Goal: Information Seeking & Learning: Learn about a topic

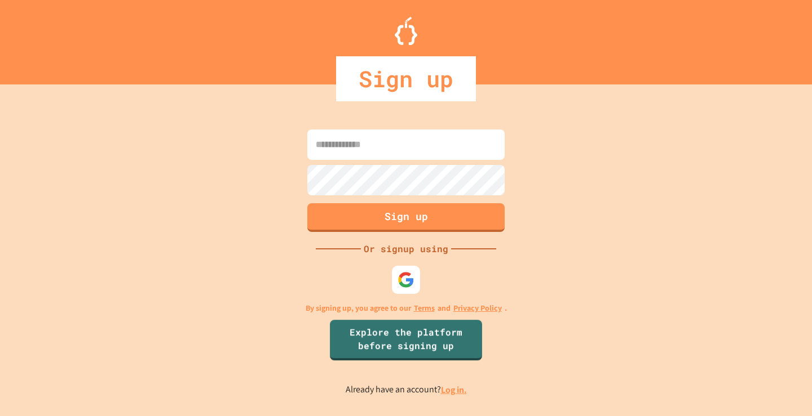
click at [449, 137] on input at bounding box center [405, 145] width 197 height 30
type input "*"
type input "**********"
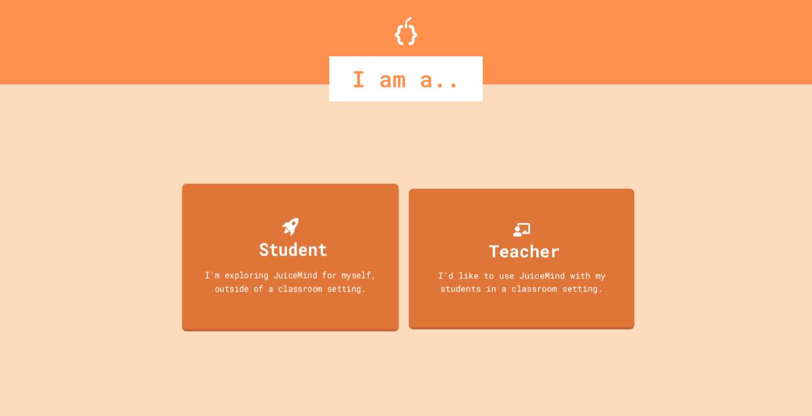
click at [221, 292] on div "I'm exploring JuiceMind for myself, outside of a classroom setting." at bounding box center [290, 281] width 195 height 26
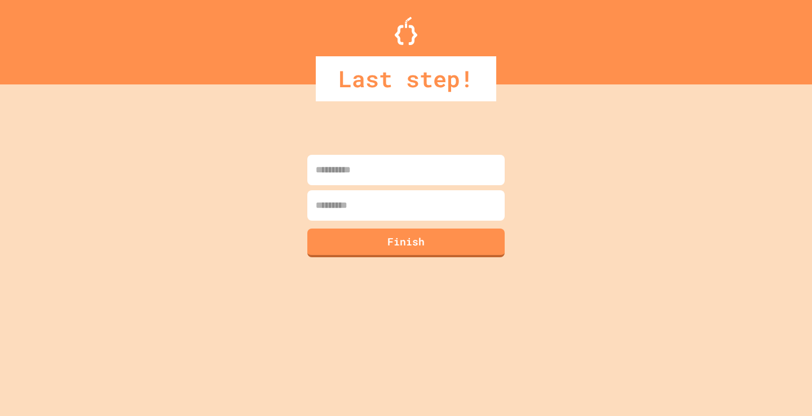
click at [384, 178] on input at bounding box center [405, 170] width 197 height 30
type input "******"
type input "*****"
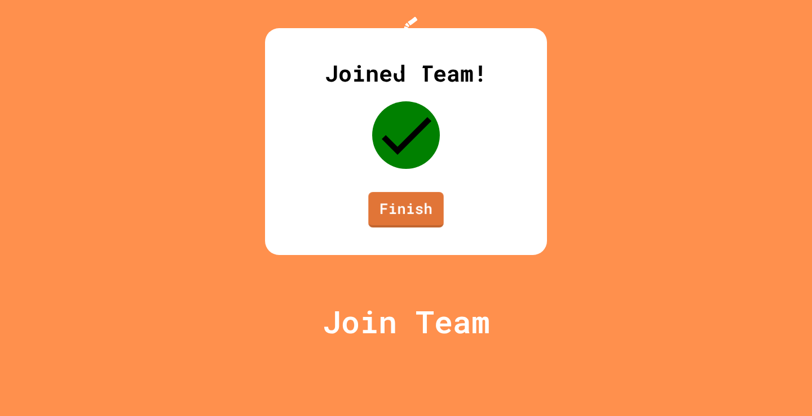
click at [370, 255] on div "Joined Team! Finish" at bounding box center [406, 141] width 282 height 227
click at [410, 227] on link "Finish" at bounding box center [406, 207] width 70 height 37
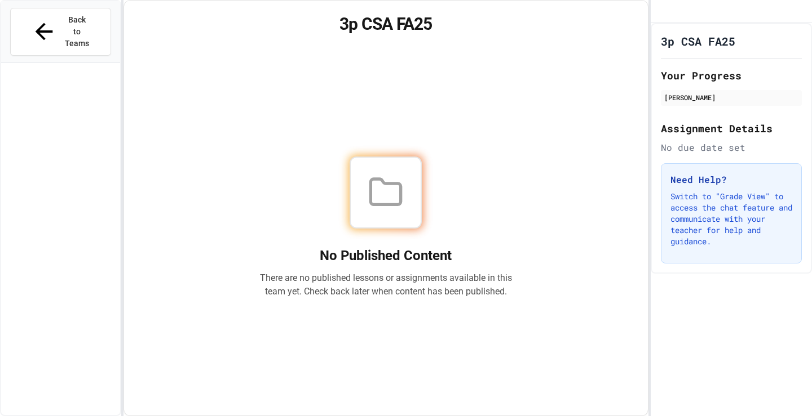
click at [340, 107] on div "No Published Content There are no published lessons or assignments available in…" at bounding box center [386, 227] width 496 height 350
click at [33, 21] on icon at bounding box center [44, 32] width 26 height 26
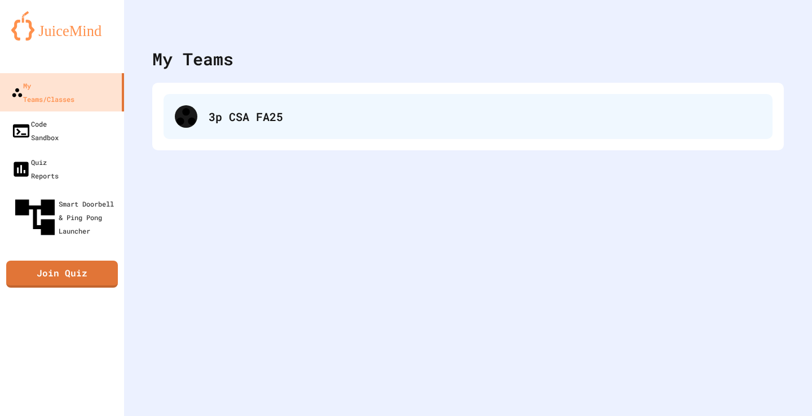
click at [309, 107] on div "3p CSA FA25" at bounding box center [467, 116] width 609 height 45
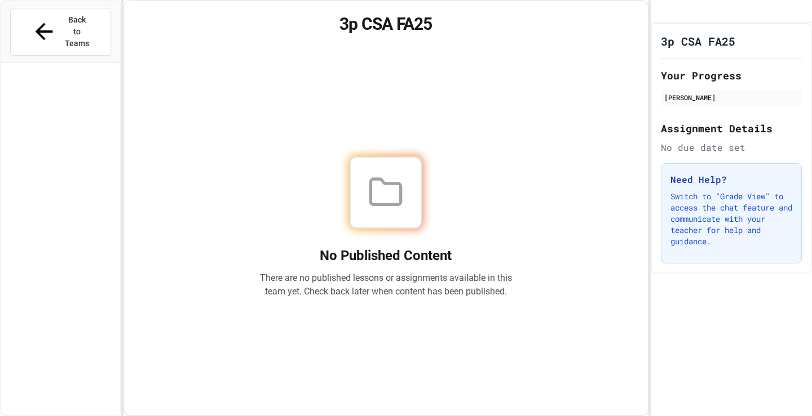
drag, startPoint x: 592, startPoint y: 78, endPoint x: 490, endPoint y: 131, distance: 115.4
click at [492, 130] on div "No Published Content There are no published lessons or assignments available in…" at bounding box center [386, 227] width 496 height 350
drag, startPoint x: 490, startPoint y: 131, endPoint x: 464, endPoint y: 134, distance: 26.1
click at [464, 134] on div "No Published Content There are no published lessons or assignments available in…" at bounding box center [386, 227] width 496 height 350
click at [482, 103] on div "No Published Content There are no published lessons or assignments available in…" at bounding box center [386, 227] width 496 height 350
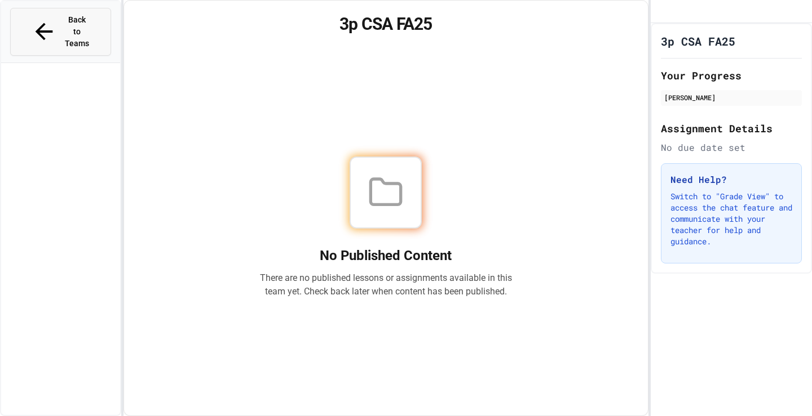
click at [32, 19] on icon at bounding box center [44, 32] width 26 height 26
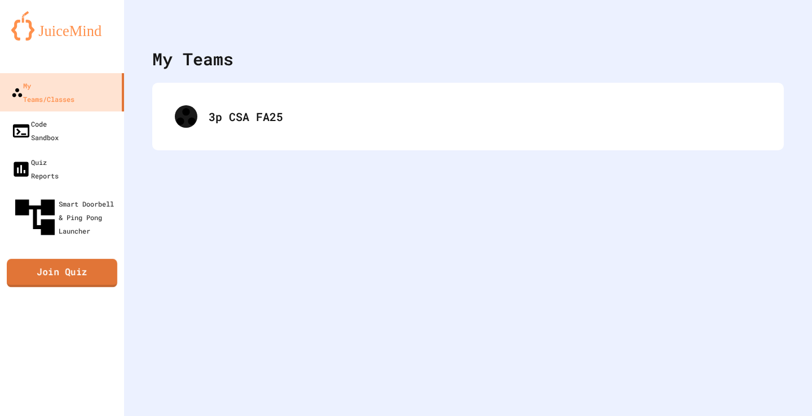
click at [75, 259] on link "Join Quiz" at bounding box center [62, 273] width 110 height 28
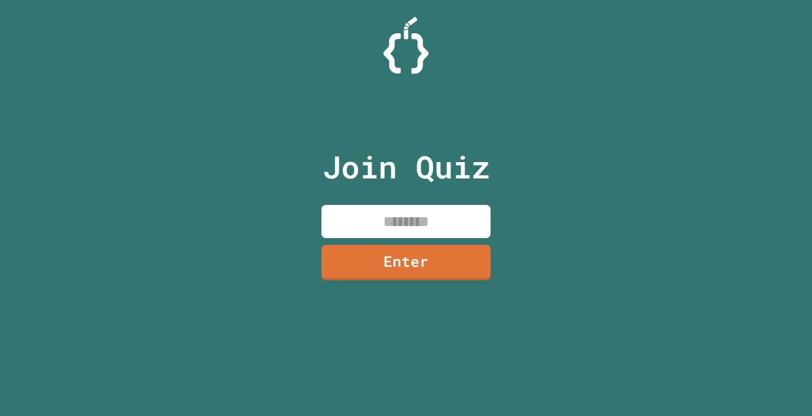
click at [401, 216] on input at bounding box center [405, 221] width 169 height 33
type input "********"
click at [435, 269] on link "Enter" at bounding box center [405, 261] width 171 height 37
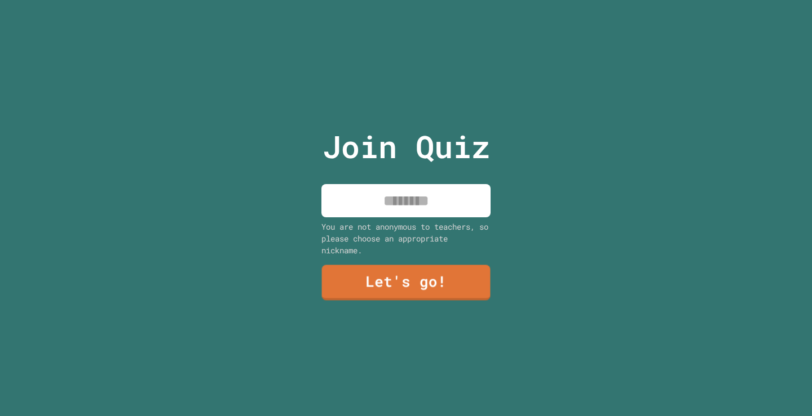
click at [406, 184] on input at bounding box center [405, 200] width 169 height 33
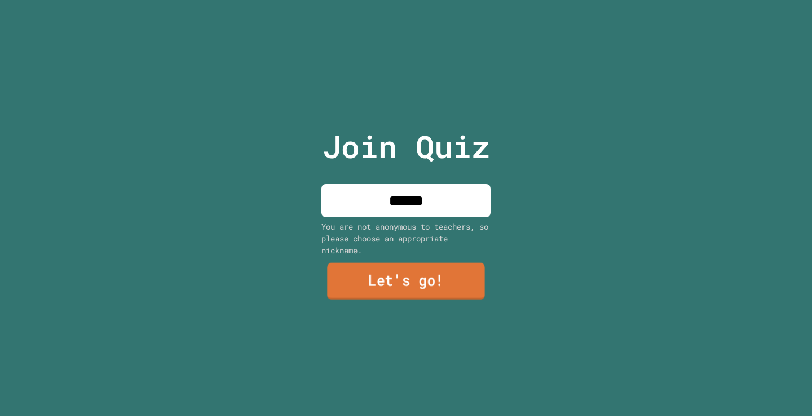
type input "******"
click at [420, 289] on link "Let's go!" at bounding box center [405, 281] width 157 height 37
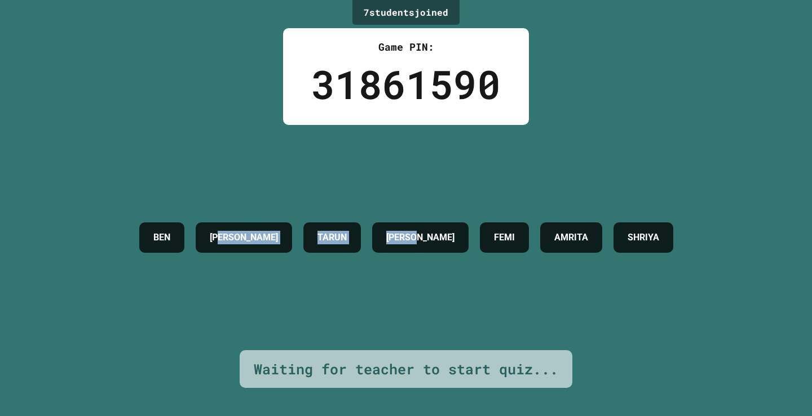
drag, startPoint x: 413, startPoint y: 238, endPoint x: 174, endPoint y: 287, distance: 243.8
click at [192, 284] on div "[PERSON_NAME] [PERSON_NAME] FEMI [PERSON_NAME]" at bounding box center [406, 237] width 545 height 225
drag, startPoint x: 163, startPoint y: 258, endPoint x: 164, endPoint y: 264, distance: 6.3
click at [164, 263] on div "[PERSON_NAME] [PERSON_NAME] FEMI [PERSON_NAME]" at bounding box center [406, 237] width 545 height 225
click at [493, 288] on div "[PERSON_NAME] [PERSON_NAME] FEMI [PERSON_NAME]" at bounding box center [406, 237] width 545 height 225
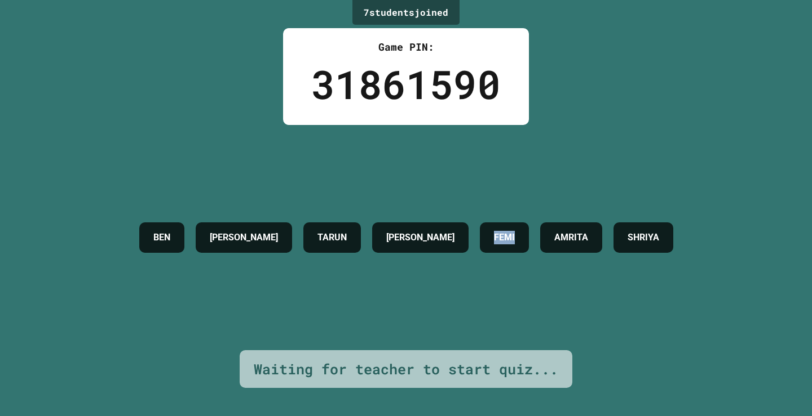
click at [493, 288] on div "[PERSON_NAME] [PERSON_NAME] FEMI [PERSON_NAME]" at bounding box center [406, 237] width 545 height 225
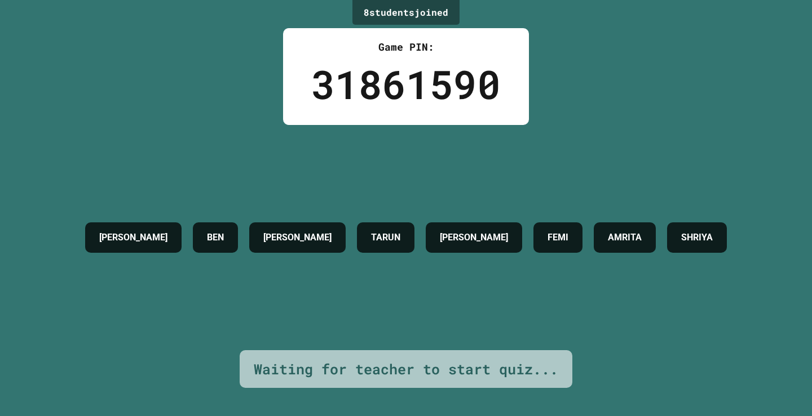
click at [418, 317] on div "[PERSON_NAME] [PERSON_NAME] FEMI [PERSON_NAME]" at bounding box center [405, 237] width 653 height 225
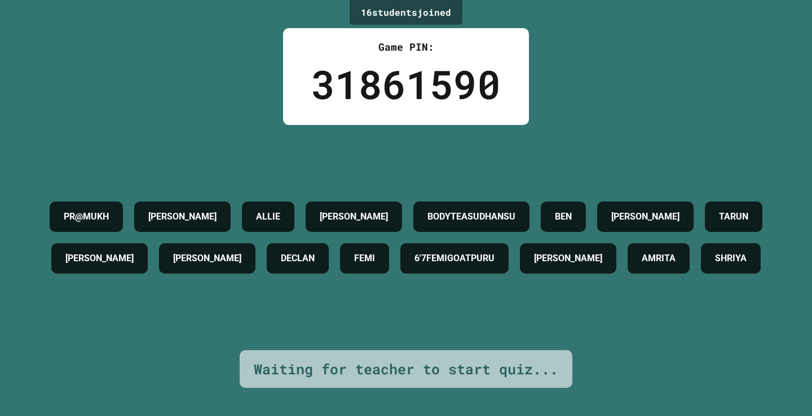
drag, startPoint x: 418, startPoint y: 317, endPoint x: 271, endPoint y: 51, distance: 303.7
click at [271, 51] on div "16 student s joined Game PIN: 31861590 PR@MUKH [PERSON_NAME] [PERSON_NAME] BODY…" at bounding box center [406, 208] width 812 height 416
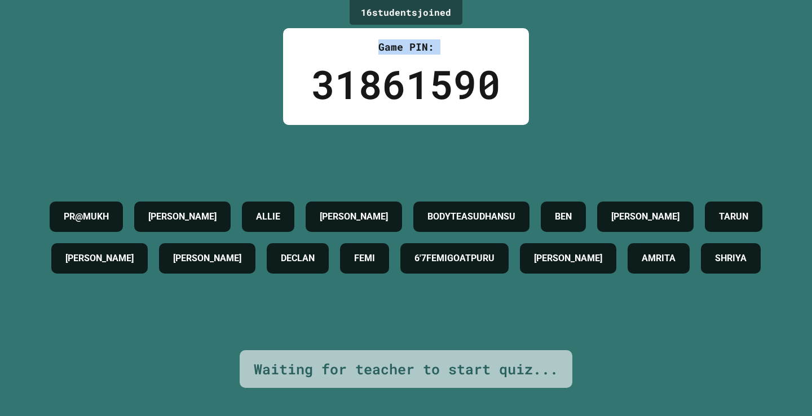
click at [271, 51] on div "16 student s joined Game PIN: 31861590 PR@MUKH [PERSON_NAME] [PERSON_NAME] BODY…" at bounding box center [406, 208] width 812 height 416
click at [357, 103] on div "31861590" at bounding box center [405, 84] width 189 height 59
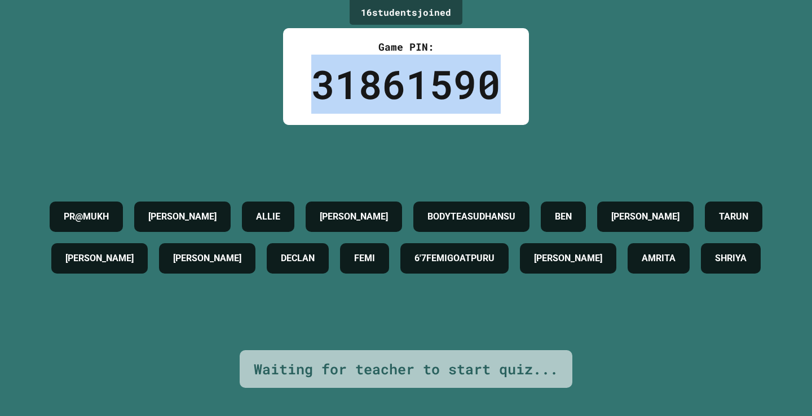
click at [357, 103] on div "31861590" at bounding box center [405, 84] width 189 height 59
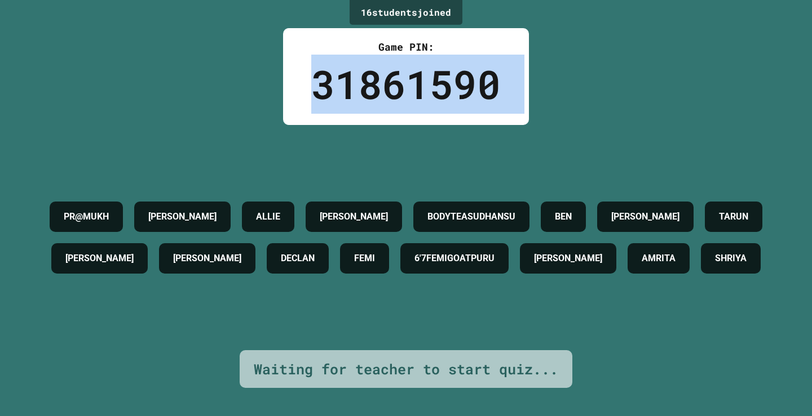
click at [357, 103] on div "31861590" at bounding box center [405, 84] width 189 height 59
click at [471, 73] on div "31861590" at bounding box center [405, 84] width 189 height 59
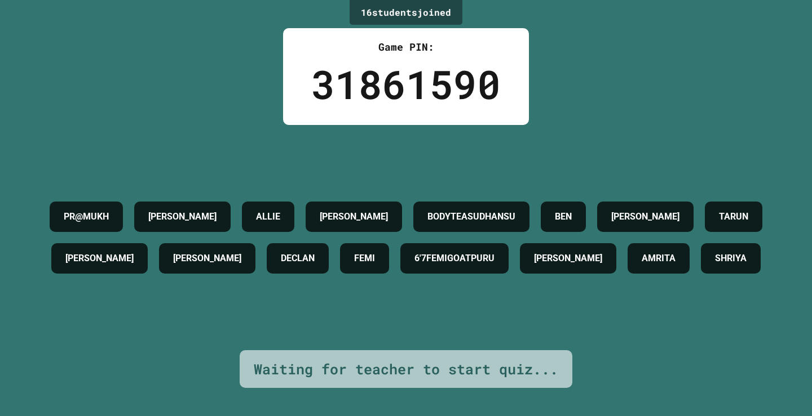
click at [396, 73] on div "31861590" at bounding box center [405, 84] width 189 height 59
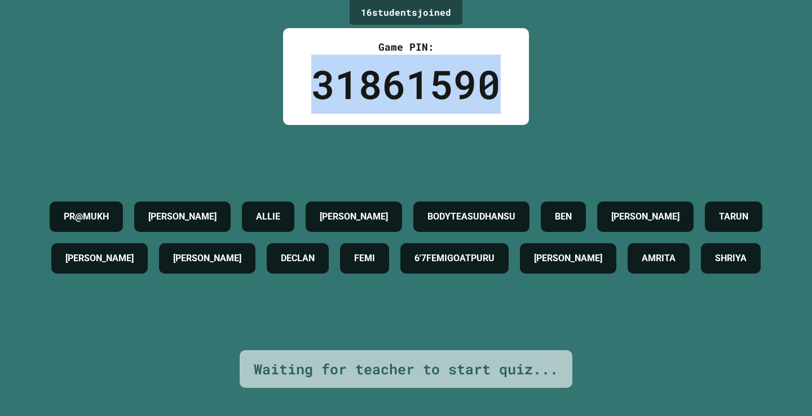
click at [396, 73] on div "31861590" at bounding box center [405, 84] width 189 height 59
click at [384, 77] on div "31861590" at bounding box center [405, 84] width 189 height 59
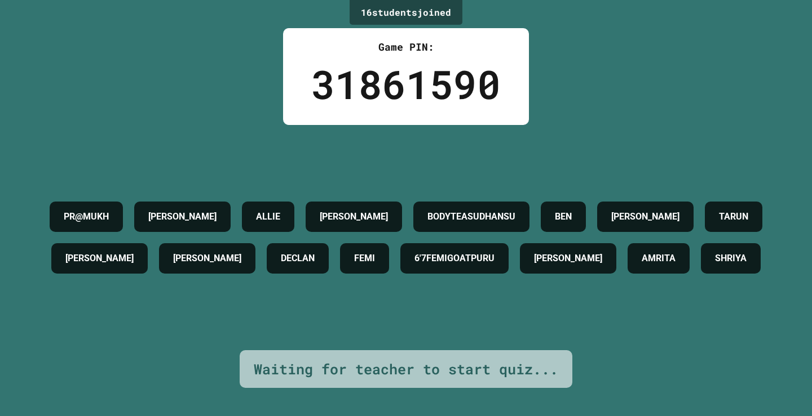
drag, startPoint x: 384, startPoint y: 77, endPoint x: 408, endPoint y: 79, distance: 24.3
click at [391, 79] on div "31861590" at bounding box center [405, 84] width 189 height 59
click at [416, 78] on div "31861590" at bounding box center [405, 84] width 189 height 59
click at [373, 73] on div "31861590" at bounding box center [405, 84] width 189 height 59
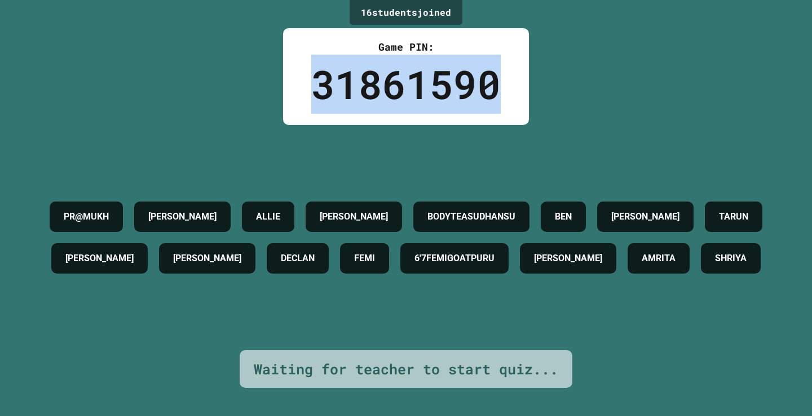
click at [373, 73] on div "31861590" at bounding box center [405, 84] width 189 height 59
click at [371, 69] on div "31861590" at bounding box center [405, 84] width 189 height 59
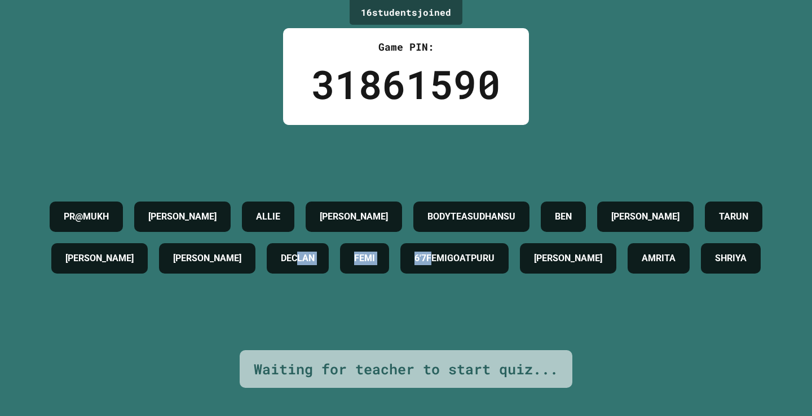
drag, startPoint x: 295, startPoint y: 273, endPoint x: 577, endPoint y: 255, distance: 282.9
click at [577, 255] on div "PR@MUKH [PERSON_NAME] [PERSON_NAME] BODYTEASUDHANSU [PERSON_NAME] [PERSON_NAME]…" at bounding box center [405, 237] width 755 height 83
click at [349, 280] on div "PR@MUKH [PERSON_NAME] [PERSON_NAME] BODYTEASUDHANSU [PERSON_NAME] [PERSON_NAME]…" at bounding box center [405, 237] width 755 height 83
click at [611, 224] on h4 "[PERSON_NAME]" at bounding box center [645, 217] width 68 height 14
click at [126, 280] on div "PR@MUKH [PERSON_NAME] [PERSON_NAME] BODYTEASUDHANSU [PERSON_NAME] [PERSON_NAME]…" at bounding box center [405, 237] width 755 height 83
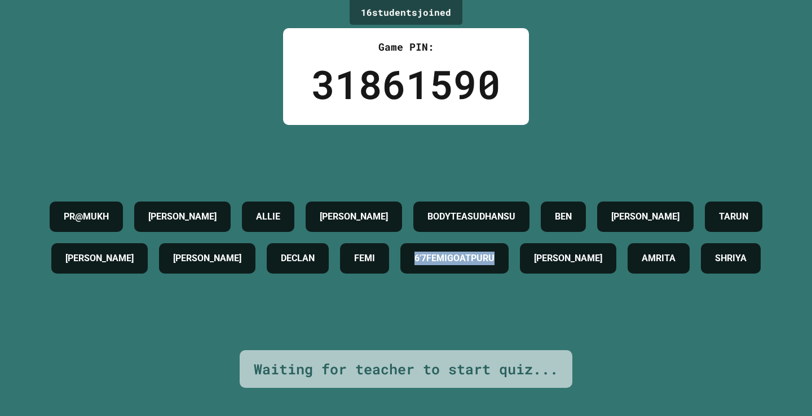
click at [126, 280] on div "PR@MUKH [PERSON_NAME] [PERSON_NAME] BODYTEASUDHANSU [PERSON_NAME] [PERSON_NAME]…" at bounding box center [405, 237] width 755 height 83
drag, startPoint x: 228, startPoint y: 285, endPoint x: 260, endPoint y: 273, distance: 34.2
click at [400, 273] on div "6'7FEMIGOATPURU" at bounding box center [454, 258] width 108 height 30
drag, startPoint x: 507, startPoint y: 163, endPoint x: 706, endPoint y: 181, distance: 200.3
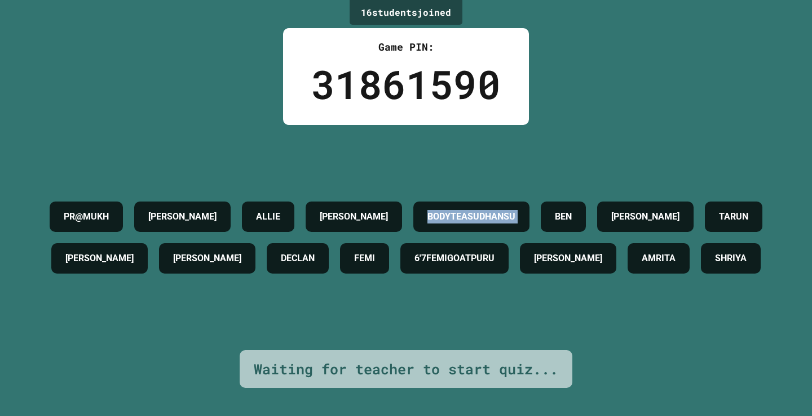
click at [706, 196] on div "PR@MUKH [PERSON_NAME] [PERSON_NAME] BODYTEASUDHANSU [PERSON_NAME] [PERSON_NAME]…" at bounding box center [405, 237] width 755 height 83
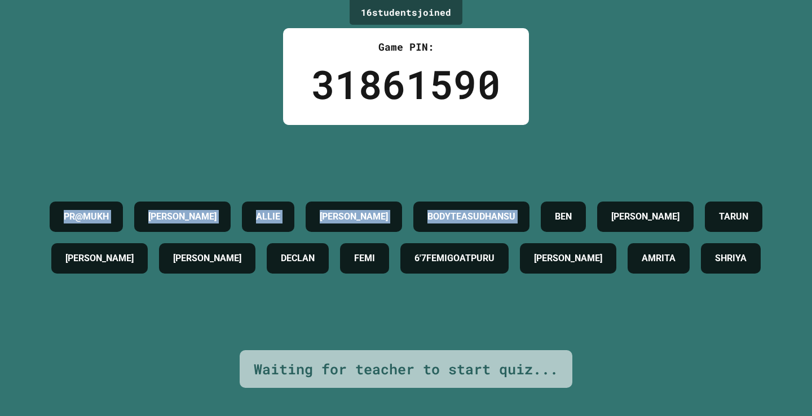
drag, startPoint x: 21, startPoint y: 168, endPoint x: 700, endPoint y: 166, distance: 678.5
click at [700, 166] on div "16 student s joined Game PIN: 31861590 PR@MUKH [PERSON_NAME] [PERSON_NAME] BODY…" at bounding box center [406, 208] width 812 height 416
click at [515, 210] on h4 "BODYTEASUDHANSU" at bounding box center [471, 217] width 88 height 14
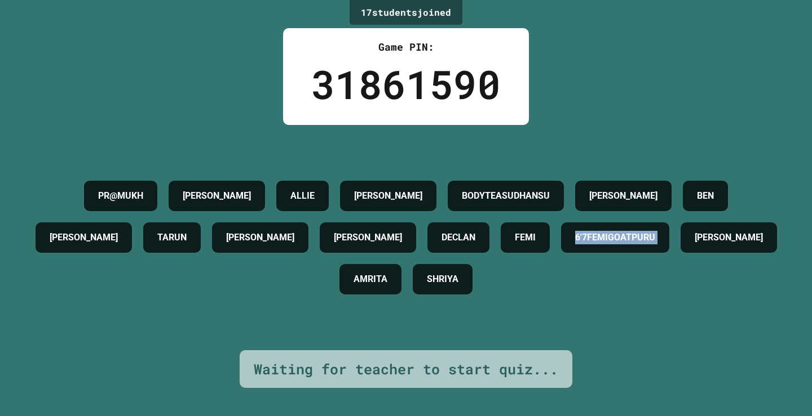
drag, startPoint x: 161, startPoint y: 289, endPoint x: 413, endPoint y: 276, distance: 251.7
click at [413, 276] on div "PR@MUKH [PERSON_NAME] [PERSON_NAME] BODYTEASUDHANSU [PERSON_NAME] TARUN [PERSON…" at bounding box center [405, 237] width 755 height 125
click at [680, 253] on div "[PERSON_NAME]" at bounding box center [728, 238] width 96 height 30
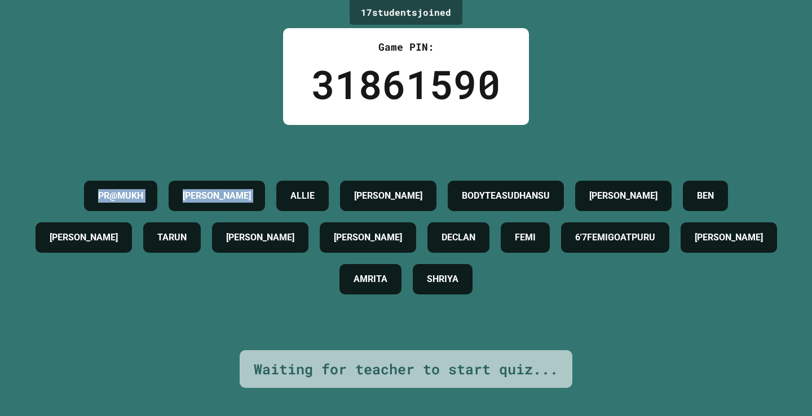
drag, startPoint x: 228, startPoint y: 187, endPoint x: 384, endPoint y: 187, distance: 156.7
click at [372, 191] on div "PR@MUKH [PERSON_NAME] [PERSON_NAME] BODYTEASUDHANSU [PERSON_NAME] TARUN [PERSON…" at bounding box center [405, 237] width 755 height 125
click at [314, 189] on h4 "ALLIE" at bounding box center [302, 196] width 24 height 14
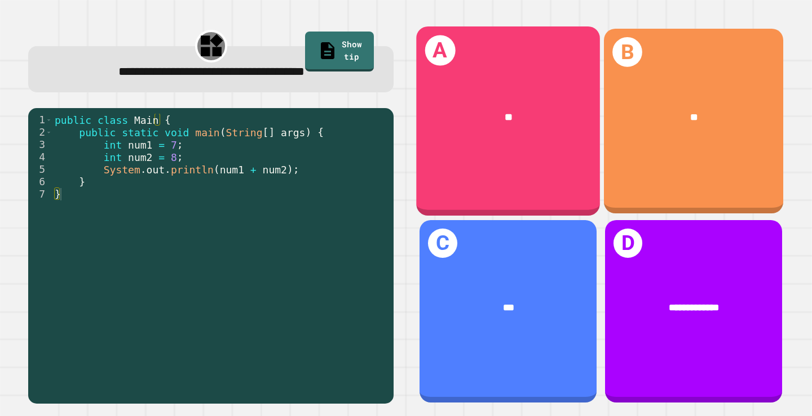
click at [490, 160] on div "A **" at bounding box center [508, 120] width 184 height 189
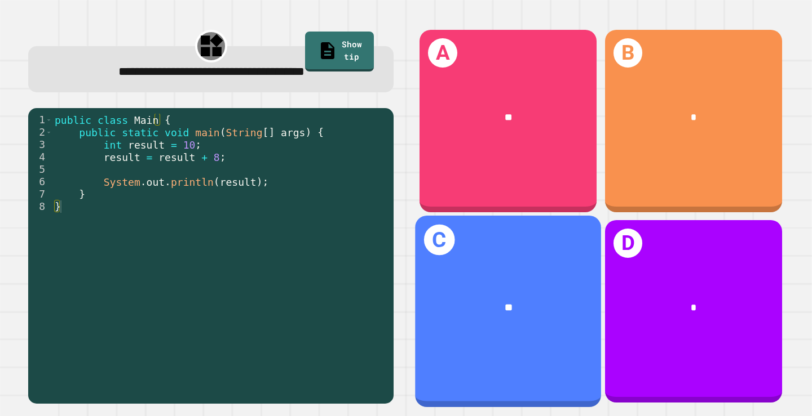
click at [509, 336] on div "C **" at bounding box center [508, 312] width 186 height 192
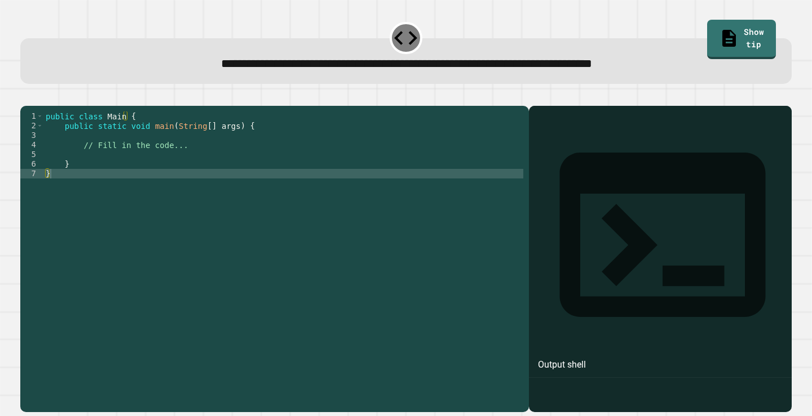
click at [289, 95] on div at bounding box center [405, 99] width 771 height 14
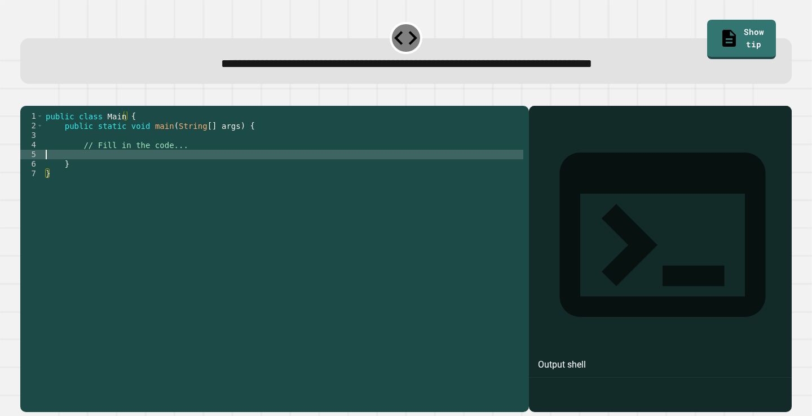
click at [117, 174] on div "public class Main { public static void main ( String [ ] args ) { // Fill in th…" at bounding box center [283, 246] width 480 height 268
click at [202, 157] on div "public class Main { public static void main ( String [ ] args ) { // Fill in th…" at bounding box center [283, 246] width 480 height 268
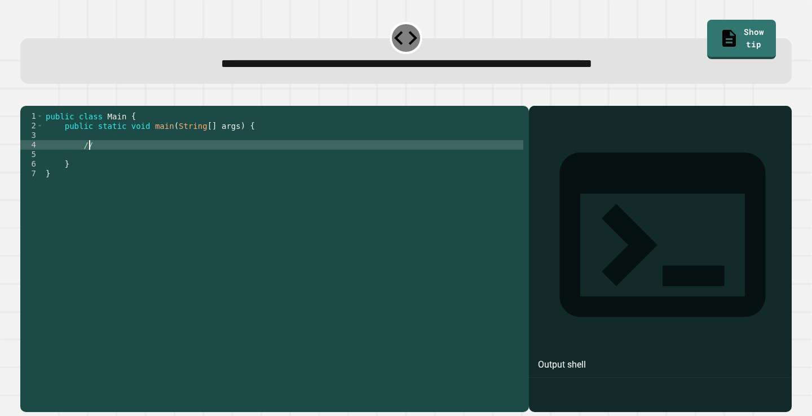
type textarea "*"
type textarea "**********"
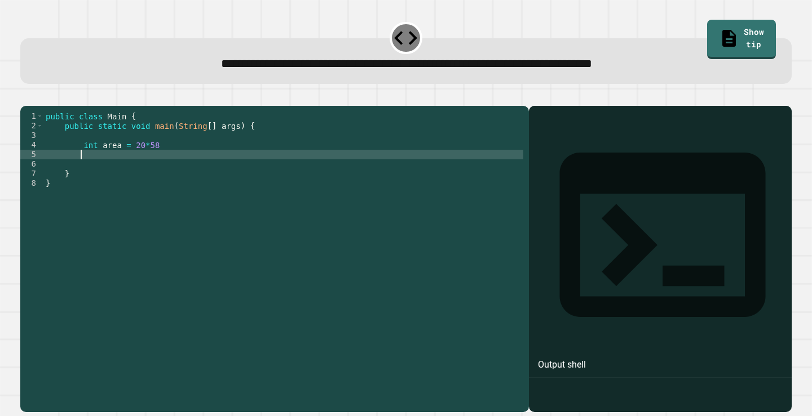
type textarea "*"
click at [159, 165] on div "public class Main { public static void main ( String [ ] args ) { int area = 20…" at bounding box center [283, 246] width 480 height 268
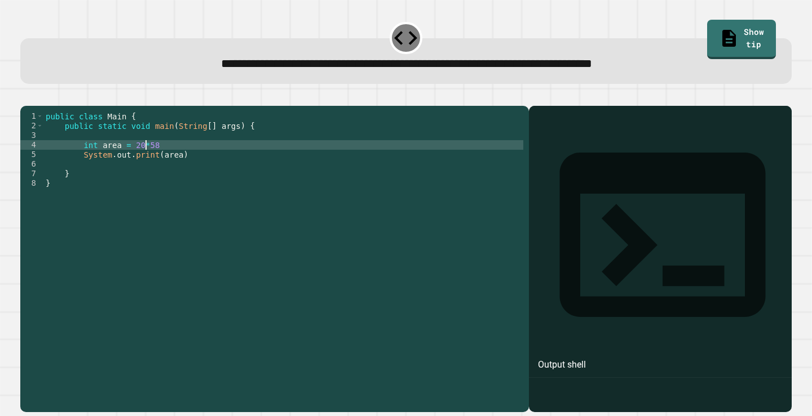
click at [147, 158] on div "public class Main { public static void main ( String [ ] args ) { int area = 20…" at bounding box center [283, 246] width 480 height 268
click at [150, 159] on div "public class Main { public static void main ( String [ ] args ) { int area = 20…" at bounding box center [283, 246] width 480 height 268
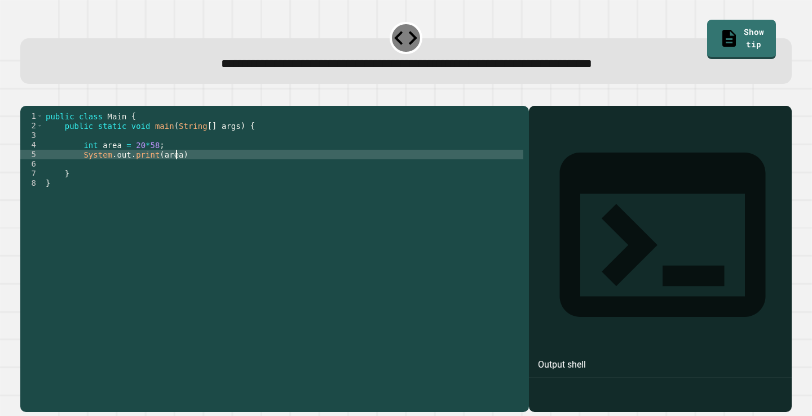
click at [175, 170] on div "public class Main { public static void main ( String [ ] args ) { int area = 20…" at bounding box center [283, 246] width 480 height 268
type textarea "**********"
click at [26, 96] on icon "button" at bounding box center [26, 96] width 0 height 0
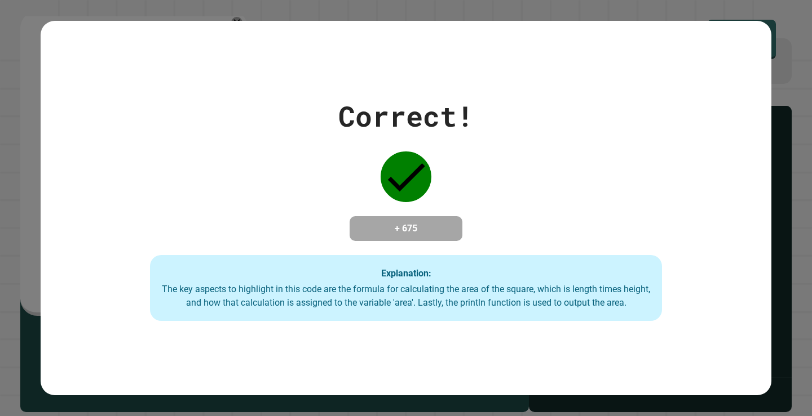
click at [574, 287] on div "The key aspects to highlight in this code are the formula for calculating the a…" at bounding box center [405, 296] width 489 height 27
click at [521, 230] on div "Correct! + 675 Explanation: The key aspects to highlight in this code are the f…" at bounding box center [406, 208] width 730 height 227
click at [569, 139] on div "Correct! + 675 Explanation: The key aspects to highlight in this code are the f…" at bounding box center [406, 208] width 730 height 227
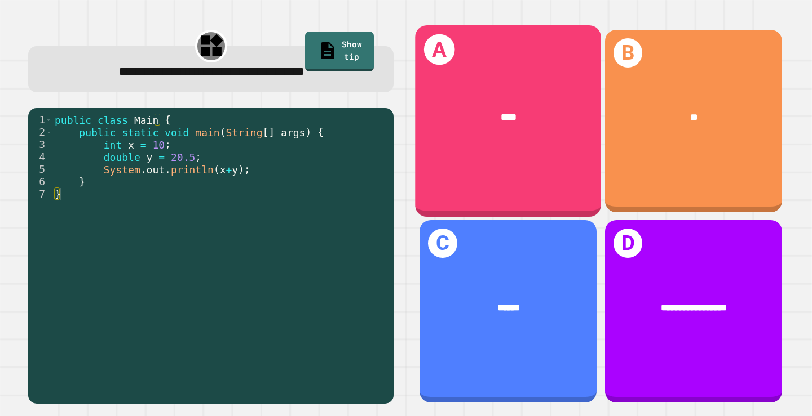
drag, startPoint x: 544, startPoint y: 141, endPoint x: 549, endPoint y: 144, distance: 6.1
click at [549, 144] on div "A ****" at bounding box center [508, 121] width 186 height 192
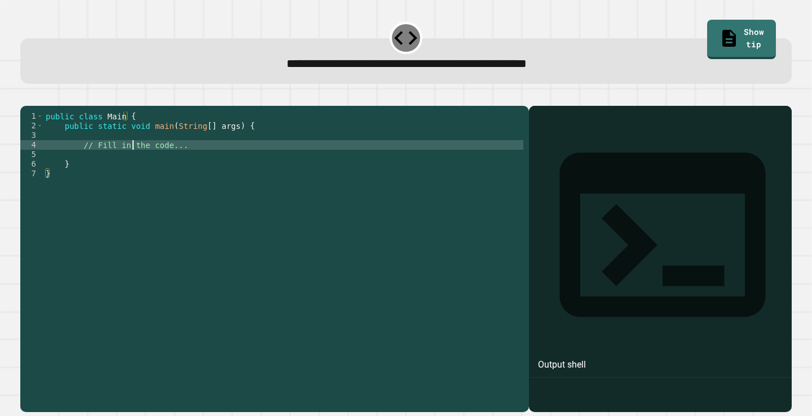
click at [132, 163] on div "public class Main { public static void main ( String [ ] args ) { // Fill in th…" at bounding box center [283, 246] width 480 height 268
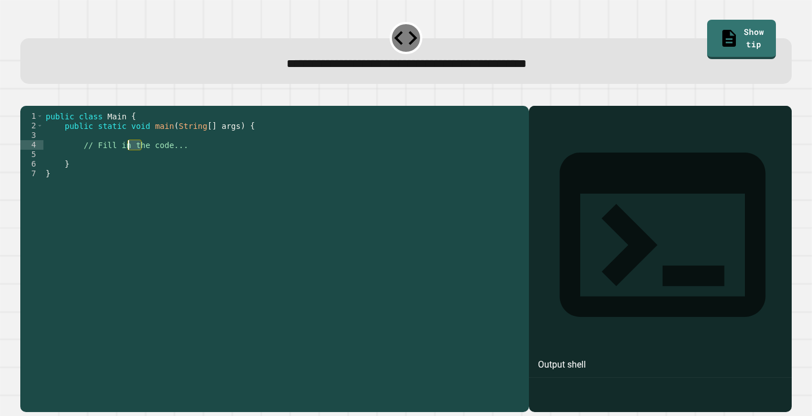
click at [132, 163] on div "public class Main { public static void main ( String [ ] args ) { // Fill in th…" at bounding box center [283, 246] width 480 height 268
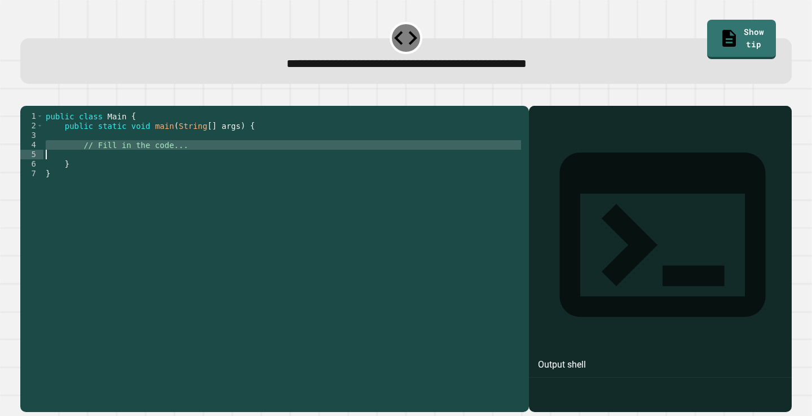
click at [132, 163] on div "public class Main { public static void main ( String [ ] args ) { // Fill in th…" at bounding box center [283, 246] width 480 height 268
type textarea "**********"
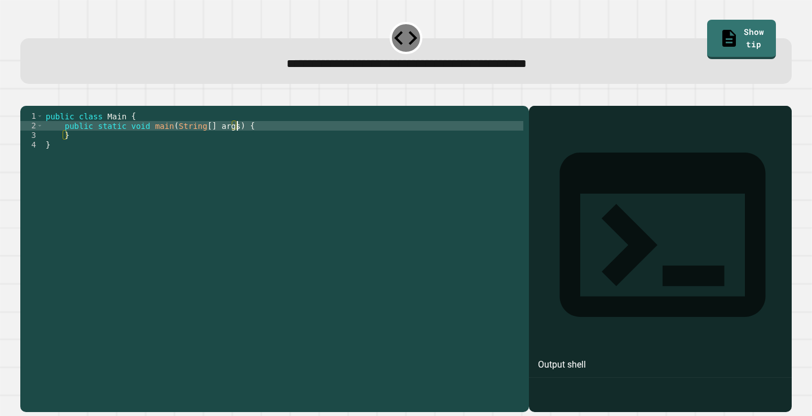
type textarea "**********"
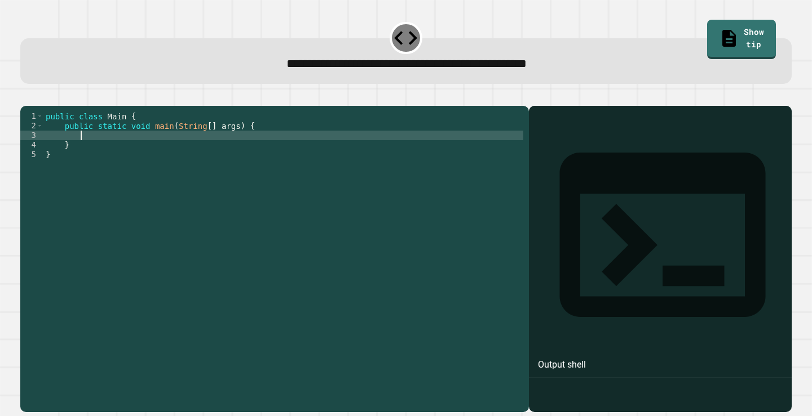
scroll to position [0, 2]
type textarea "*"
click at [207, 157] on div "public class Main { public static void main ( String [ ] args ) { System . out …" at bounding box center [283, 246] width 480 height 268
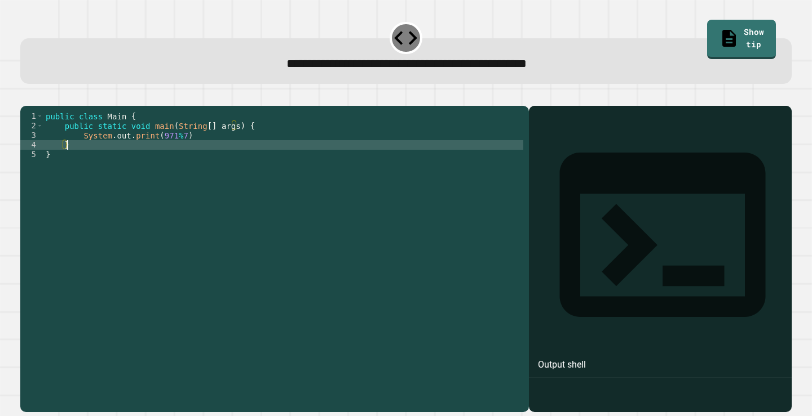
scroll to position [0, 1]
click at [191, 150] on div "public class Main { public static void main ( String [ ] args ) { System . out …" at bounding box center [283, 246] width 480 height 268
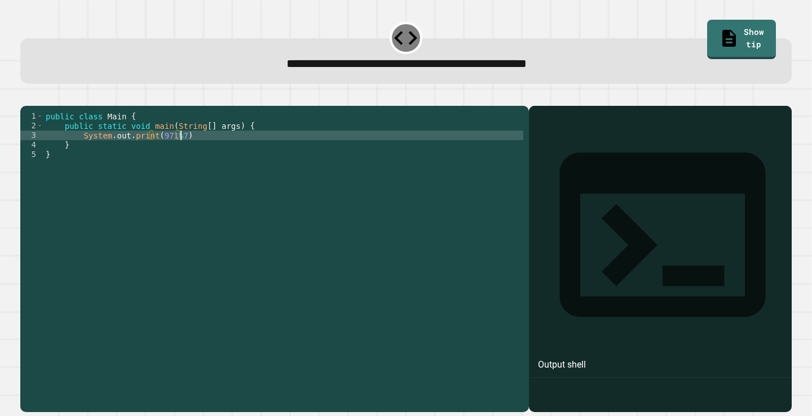
scroll to position [0, 9]
type textarea "**********"
click at [26, 96] on icon "button" at bounding box center [26, 96] width 0 height 0
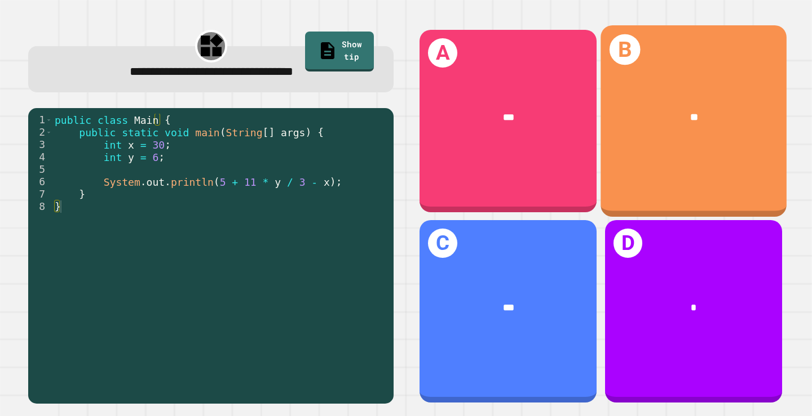
click at [670, 155] on div "B **" at bounding box center [693, 121] width 186 height 192
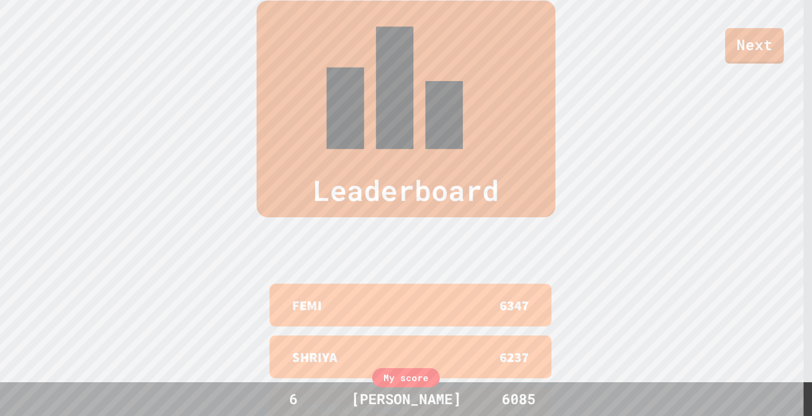
scroll to position [469, 0]
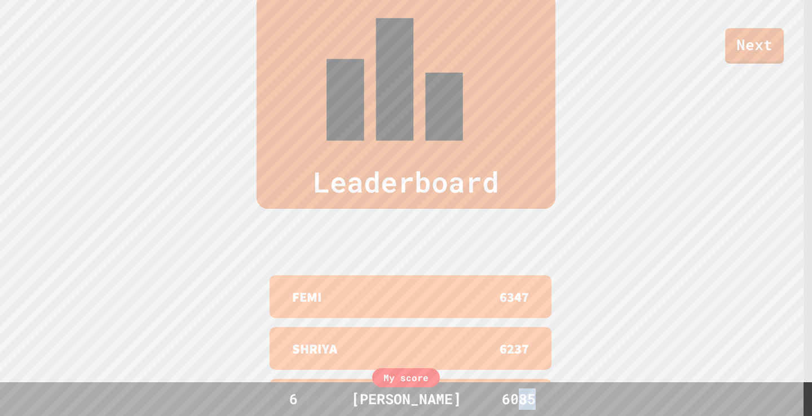
drag, startPoint x: 522, startPoint y: 395, endPoint x: 537, endPoint y: 395, distance: 14.1
click at [537, 395] on div "6085" at bounding box center [518, 399] width 85 height 21
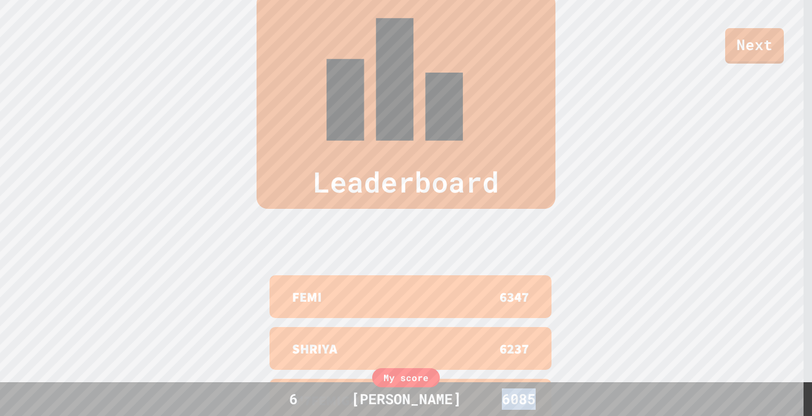
click at [537, 395] on div "6085" at bounding box center [518, 399] width 85 height 21
click at [588, 225] on div "Leaderboard FEMI 6347 SHRIYA 6237 6'7FEMIGOATPURU 6203 [PERSON_NAME] 6202 BODYT…" at bounding box center [406, 261] width 812 height 628
click at [614, 156] on div "Leaderboard FEMI 6347 SHRIYA 6237 6'7FEMIGOATPURU 6203 [PERSON_NAME] 6202 BODYT…" at bounding box center [406, 261] width 812 height 628
drag, startPoint x: 614, startPoint y: 156, endPoint x: 607, endPoint y: 153, distance: 7.7
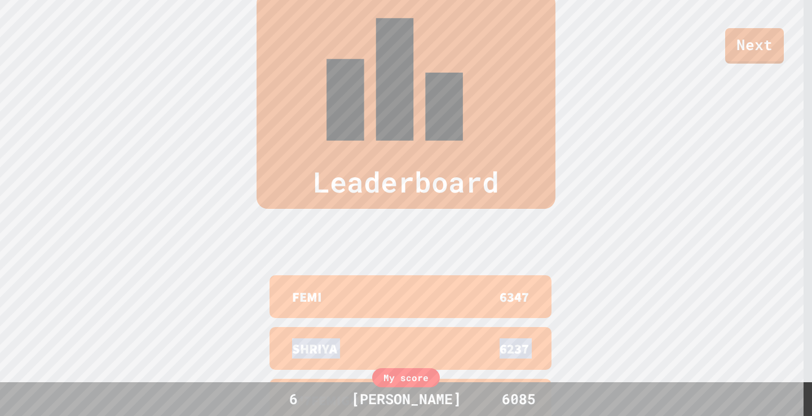
click at [607, 153] on div "Leaderboard FEMI 6347 SHRIYA 6237 6'7FEMIGOATPURU 6203 [PERSON_NAME] 6202 BODYT…" at bounding box center [406, 261] width 812 height 628
click at [606, 153] on div "Leaderboard FEMI 6347 SHRIYA 6237 6'7FEMIGOATPURU 6203 [PERSON_NAME] 6202 BODYT…" at bounding box center [406, 261] width 812 height 628
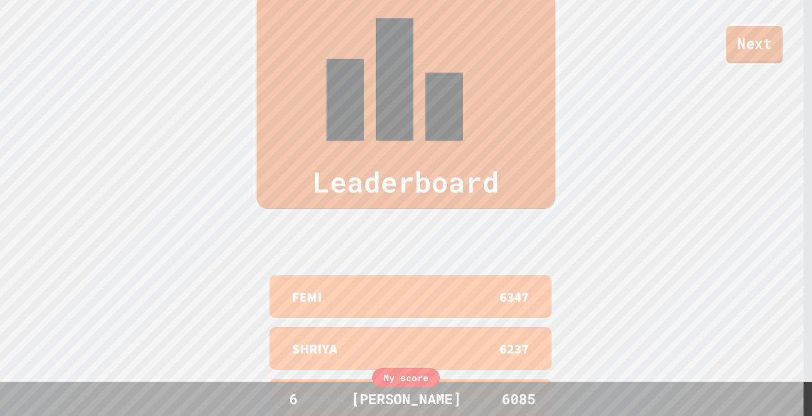
click at [759, 36] on link "Next" at bounding box center [754, 44] width 56 height 37
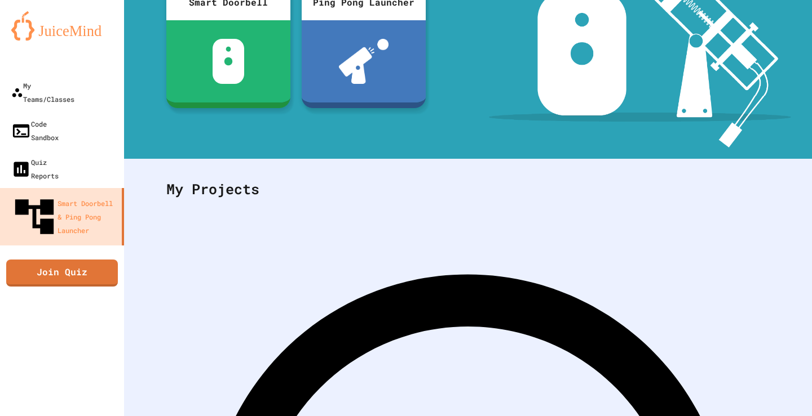
scroll to position [149, 0]
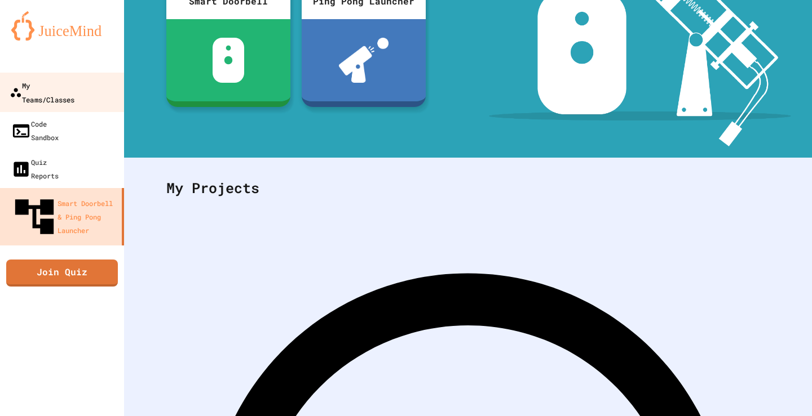
click at [40, 82] on div "My Teams/Classes" at bounding box center [42, 92] width 65 height 28
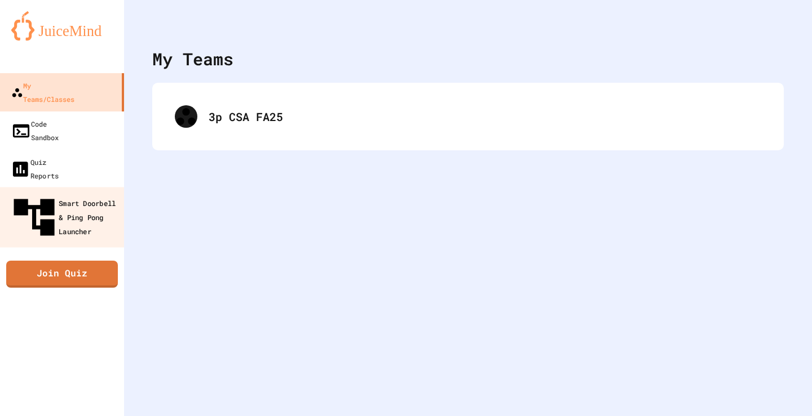
click at [80, 193] on div "Smart Doorbell & Ping Pong Launcher" at bounding box center [66, 217] width 112 height 49
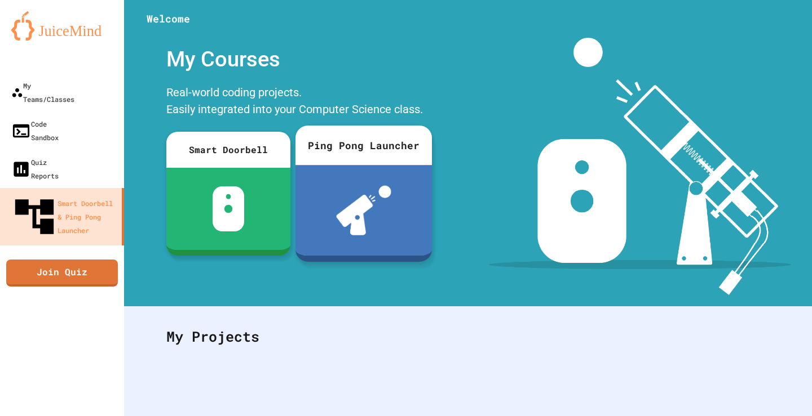
click at [370, 159] on div "Ping Pong Launcher" at bounding box center [363, 145] width 136 height 39
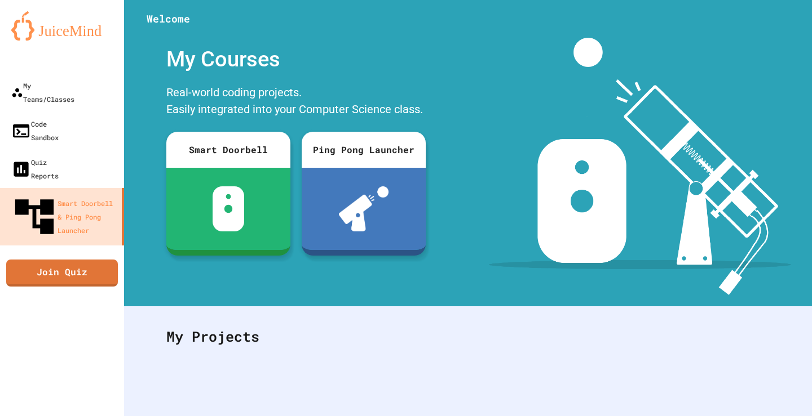
scroll to position [124, 0]
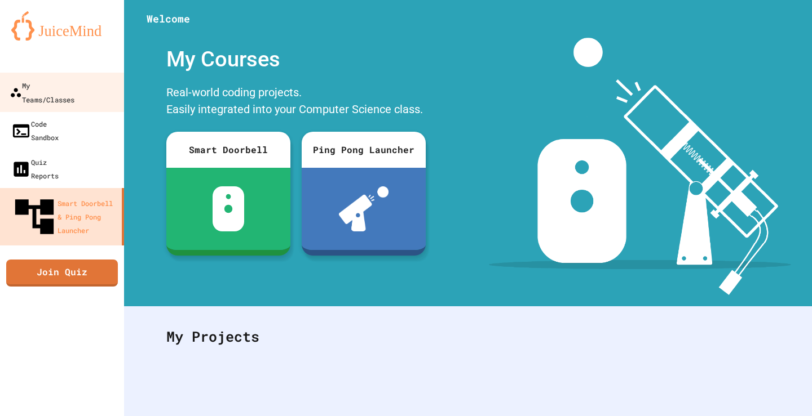
click at [69, 82] on div "My Teams/Classes" at bounding box center [42, 92] width 65 height 28
